Goal: Task Accomplishment & Management: Manage account settings

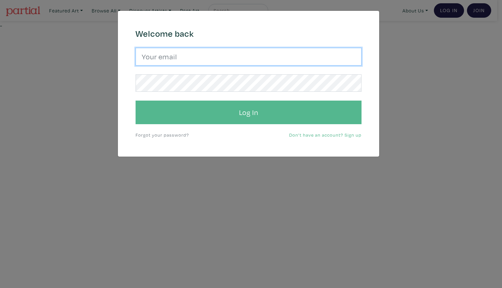
type input "[EMAIL_ADDRESS][DOMAIN_NAME]"
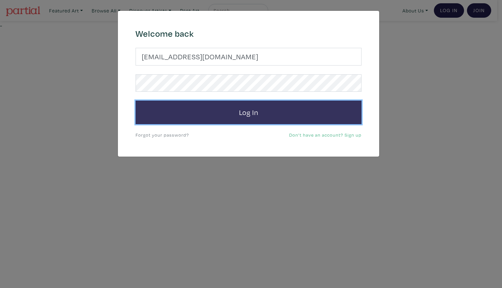
click at [251, 112] on button "Log In" at bounding box center [249, 113] width 226 height 24
